Goal: Transaction & Acquisition: Subscribe to service/newsletter

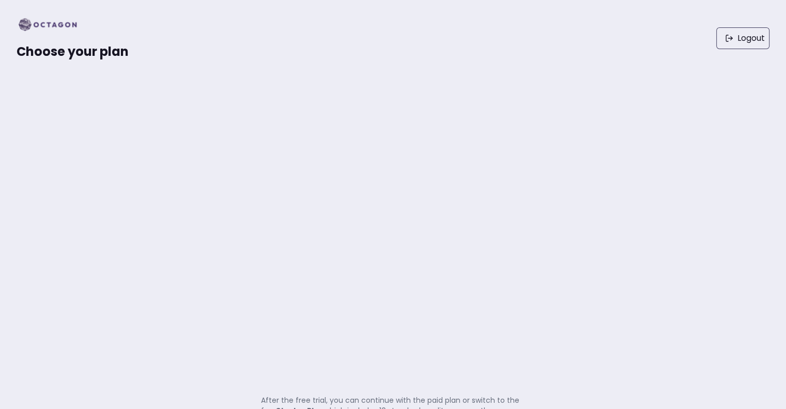
scroll to position [6, 0]
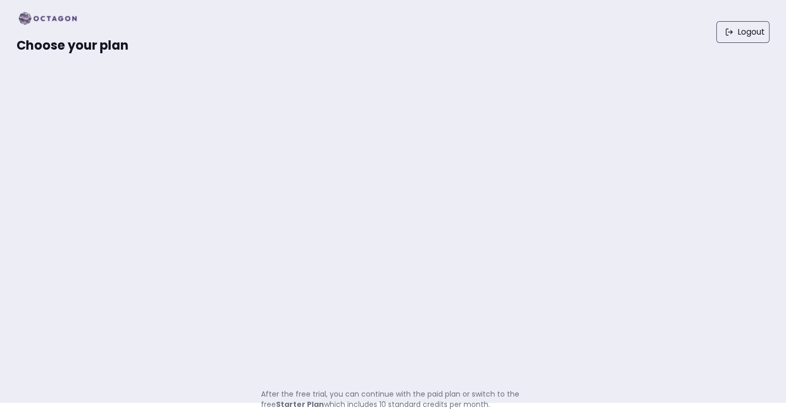
click at [60, 18] on img at bounding box center [51, 18] width 69 height 17
